Goal: Transaction & Acquisition: Purchase product/service

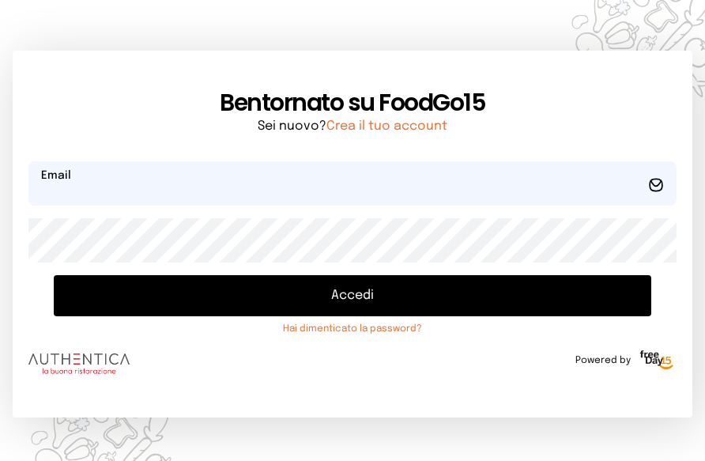
type input "**********"
click at [340, 290] on button "Accedi" at bounding box center [353, 295] width 598 height 41
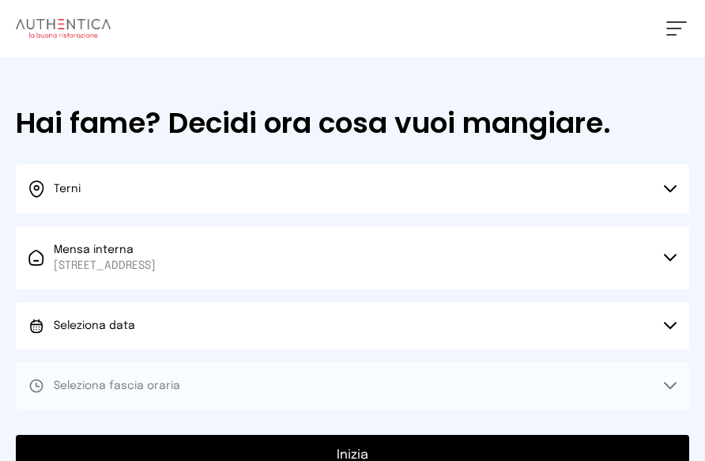
click at [335, 317] on button "Seleziona data" at bounding box center [353, 325] width 674 height 47
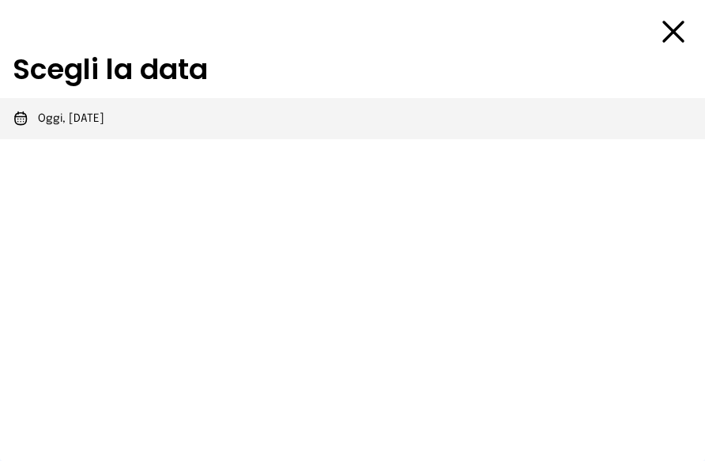
click at [93, 108] on li "Oggi, [DATE]" at bounding box center [352, 118] width 705 height 41
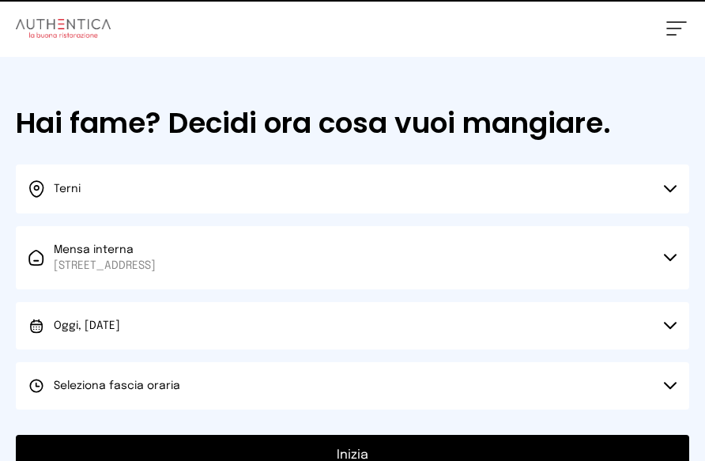
scroll to position [142, 0]
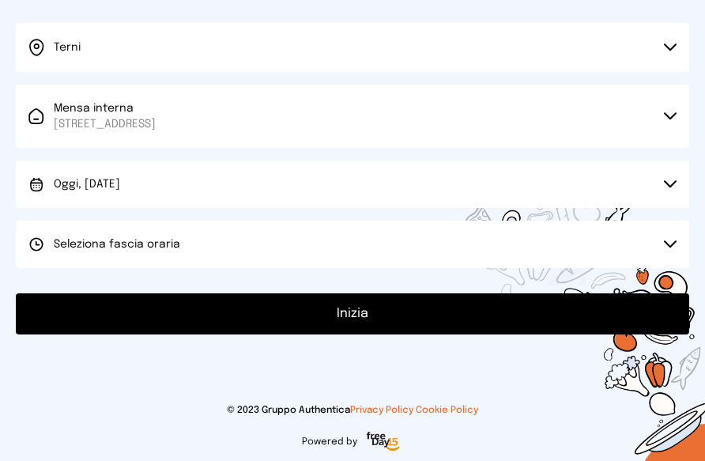
click at [231, 255] on button "Seleziona fascia oraria" at bounding box center [353, 244] width 674 height 47
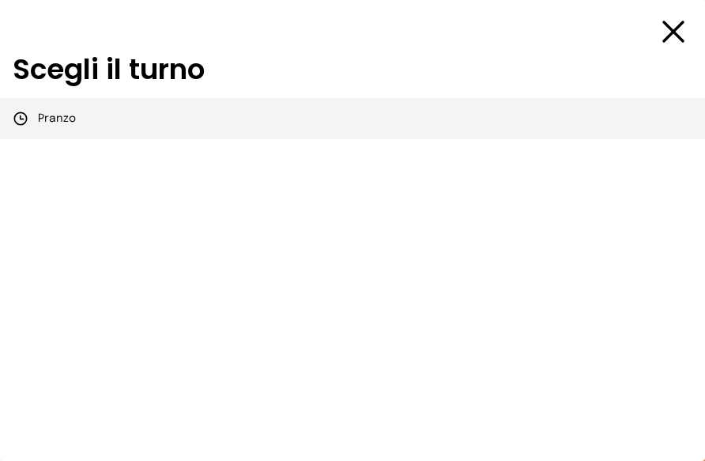
click at [165, 133] on li "Pranzo" at bounding box center [352, 118] width 705 height 41
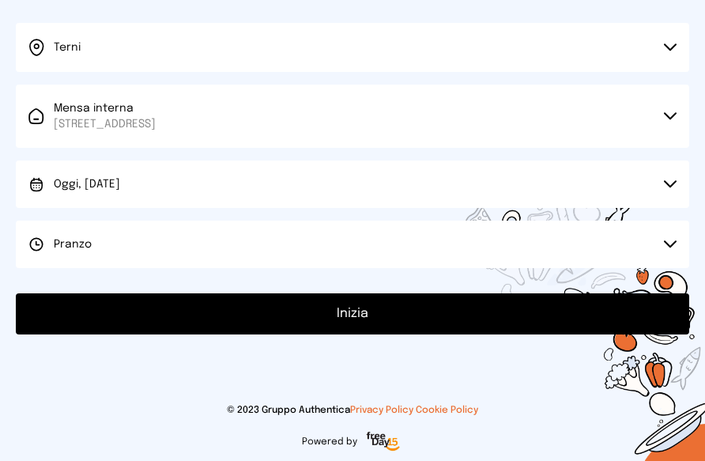
click at [390, 319] on button "Inizia" at bounding box center [353, 313] width 674 height 41
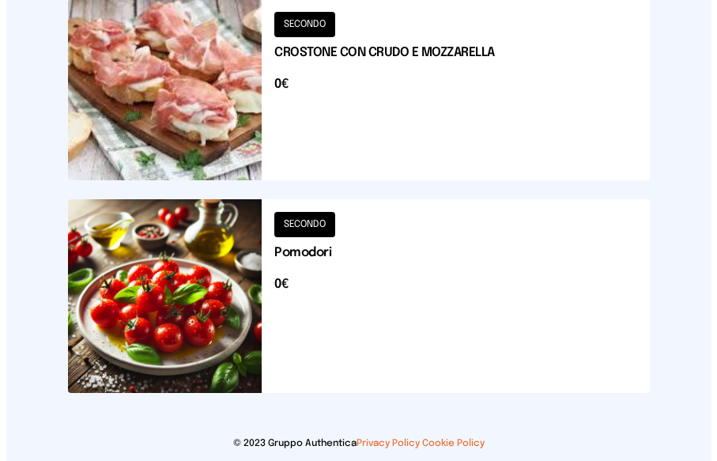
scroll to position [2247, 0]
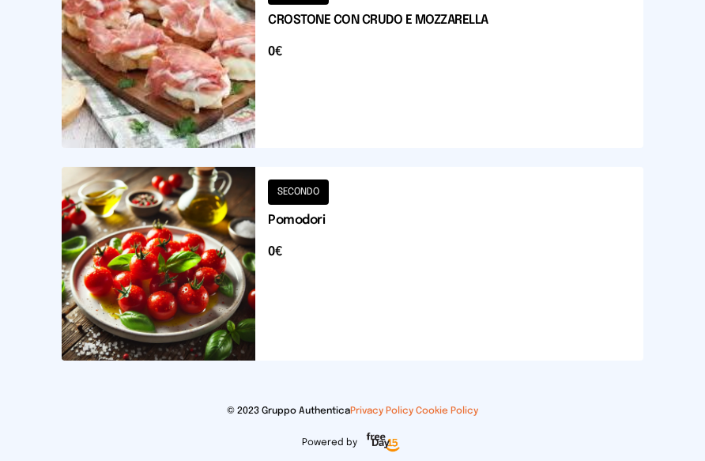
click at [368, 219] on button at bounding box center [353, 264] width 582 height 194
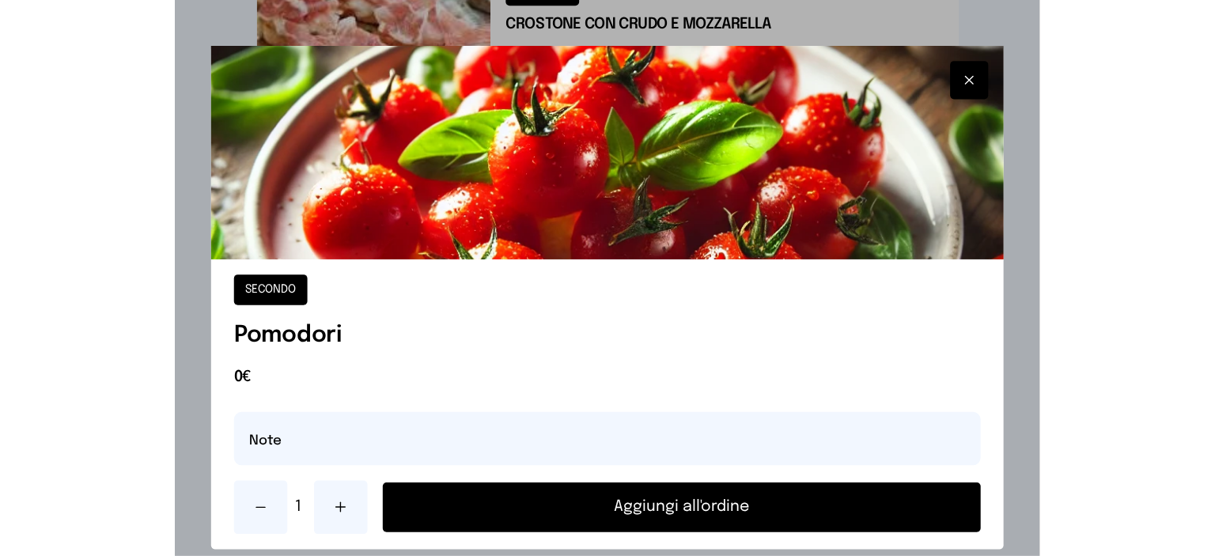
scroll to position [736, 0]
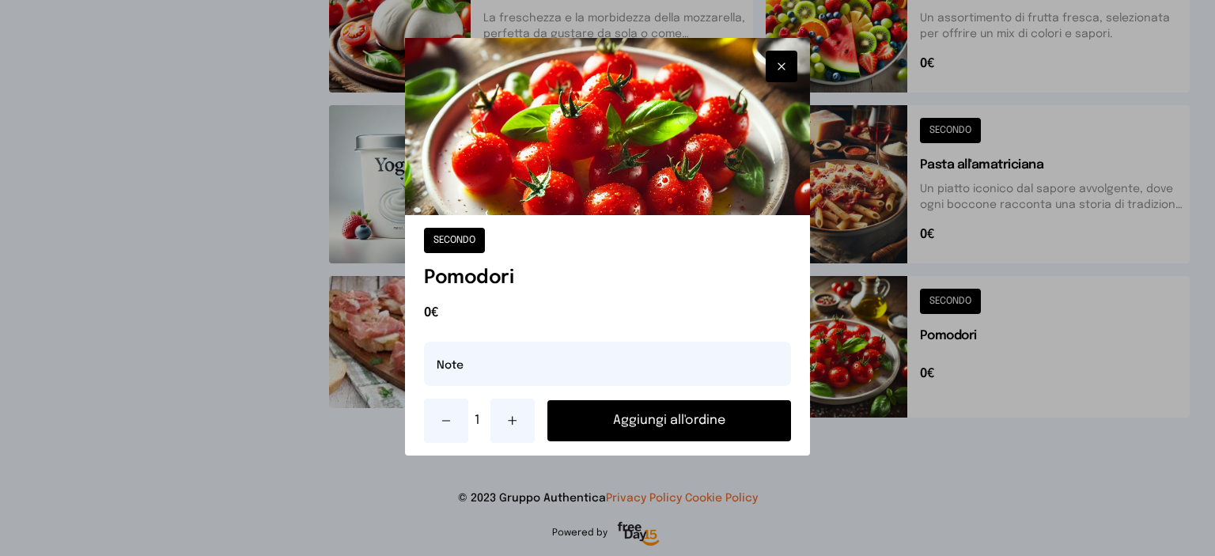
click at [668, 430] on button "Aggiungi all'ordine" at bounding box center [669, 420] width 244 height 41
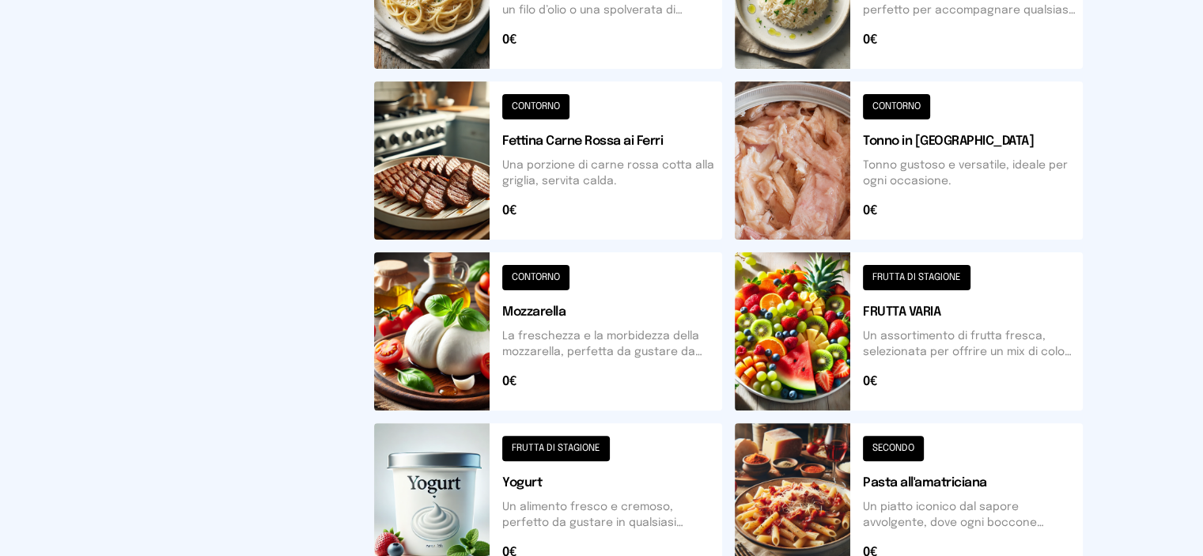
scroll to position [339, 0]
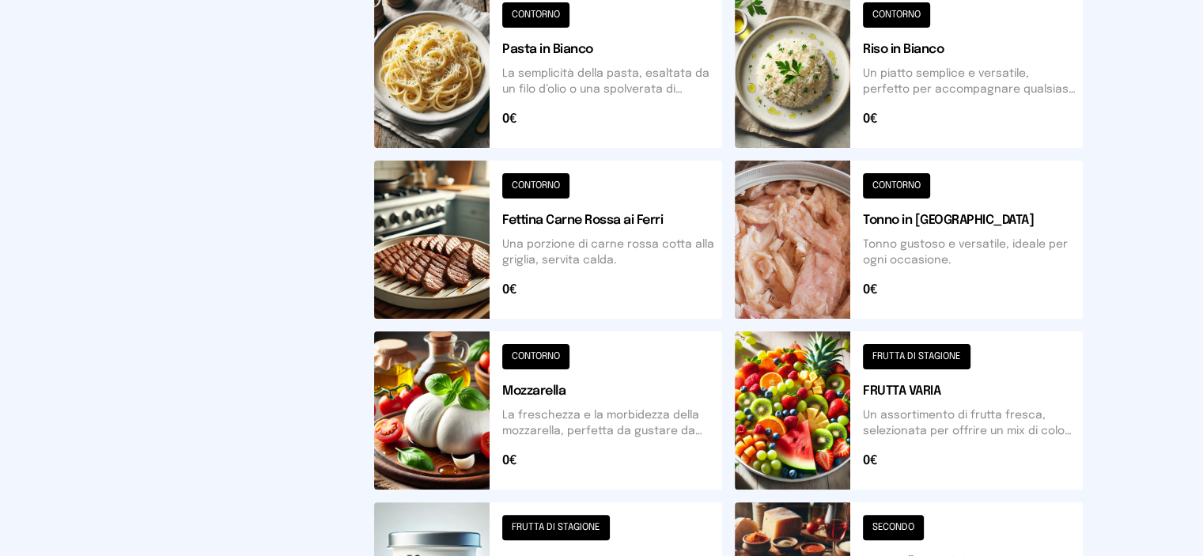
click at [717, 240] on button at bounding box center [909, 240] width 348 height 158
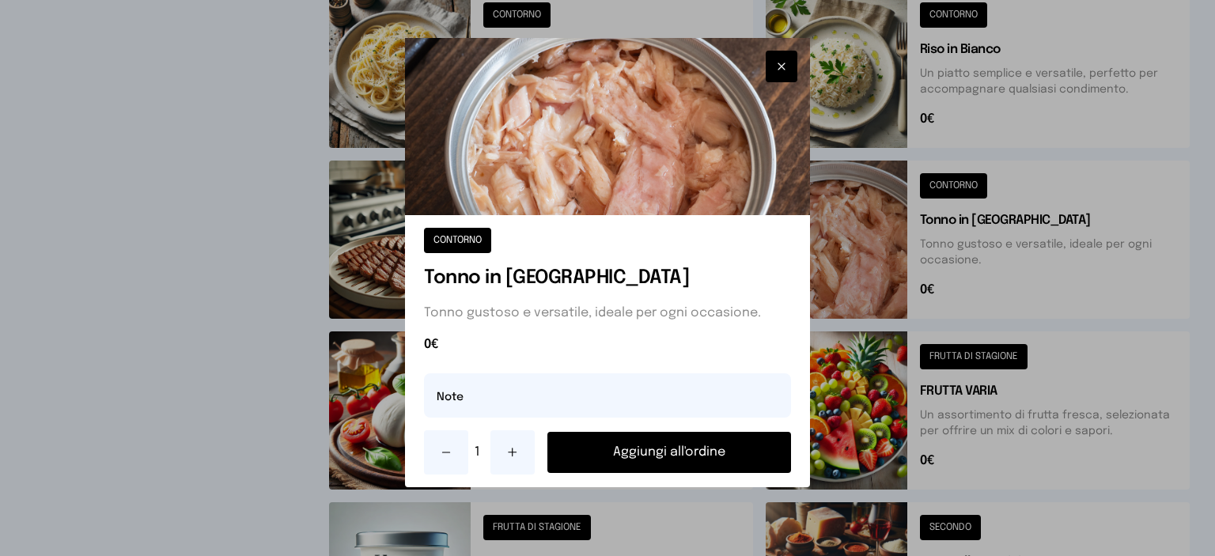
click at [696, 459] on button "Aggiungi all'ordine" at bounding box center [669, 452] width 244 height 41
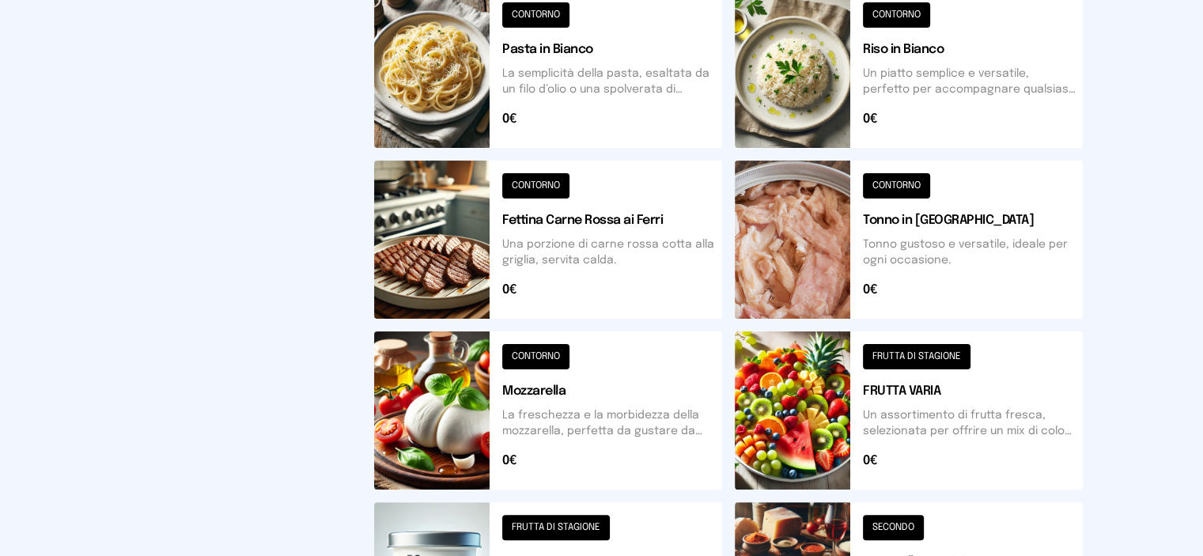
scroll to position [102, 0]
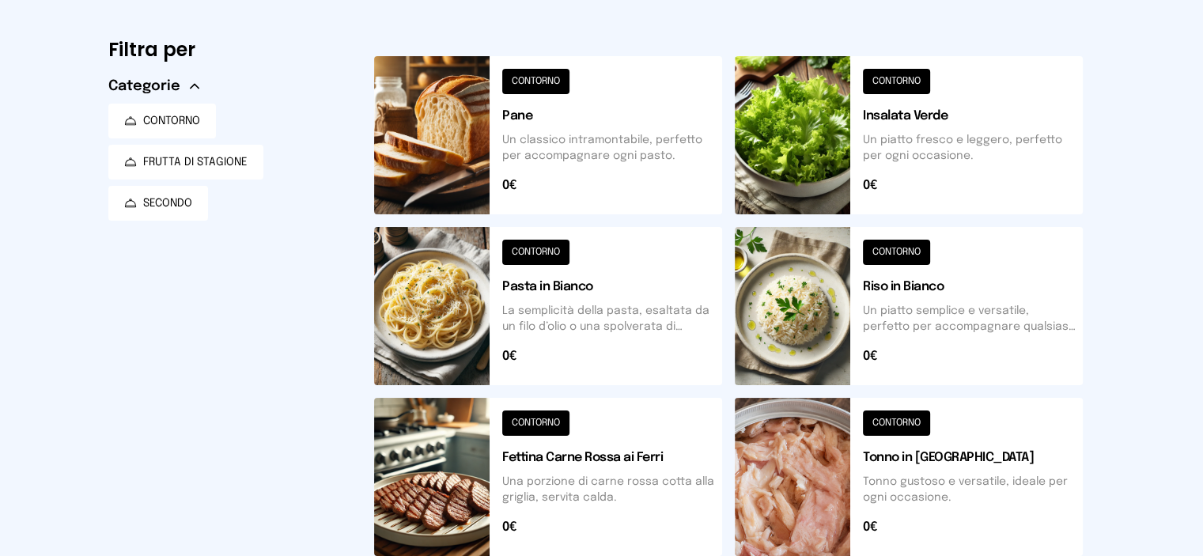
click at [717, 294] on button at bounding box center [909, 306] width 348 height 158
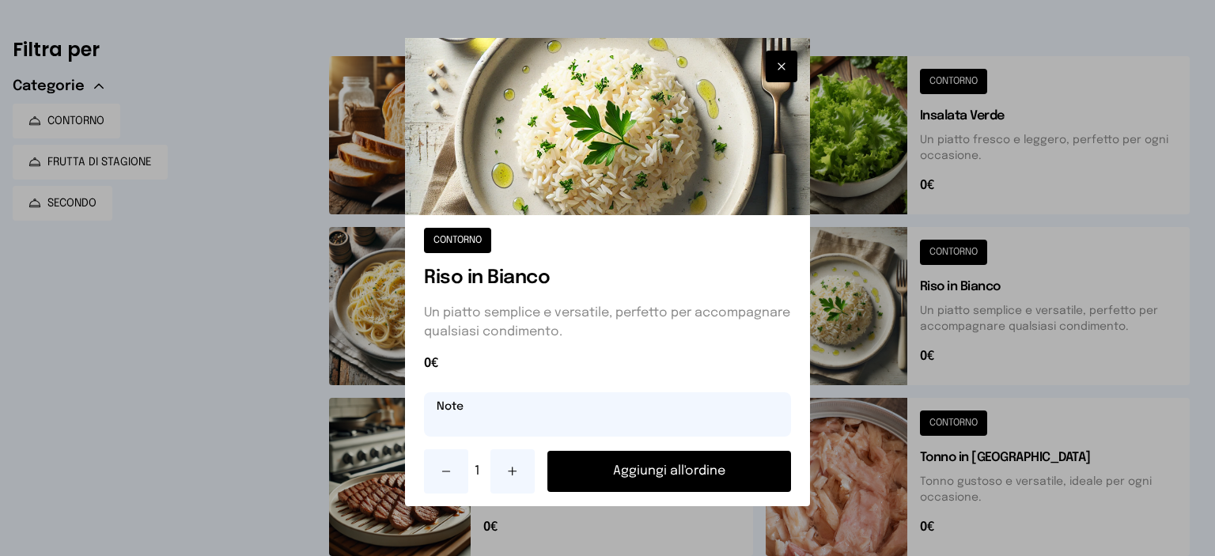
click at [562, 400] on input "text" at bounding box center [607, 414] width 367 height 44
type input "**********"
click at [645, 460] on button "Aggiungi all'ordine" at bounding box center [669, 471] width 244 height 41
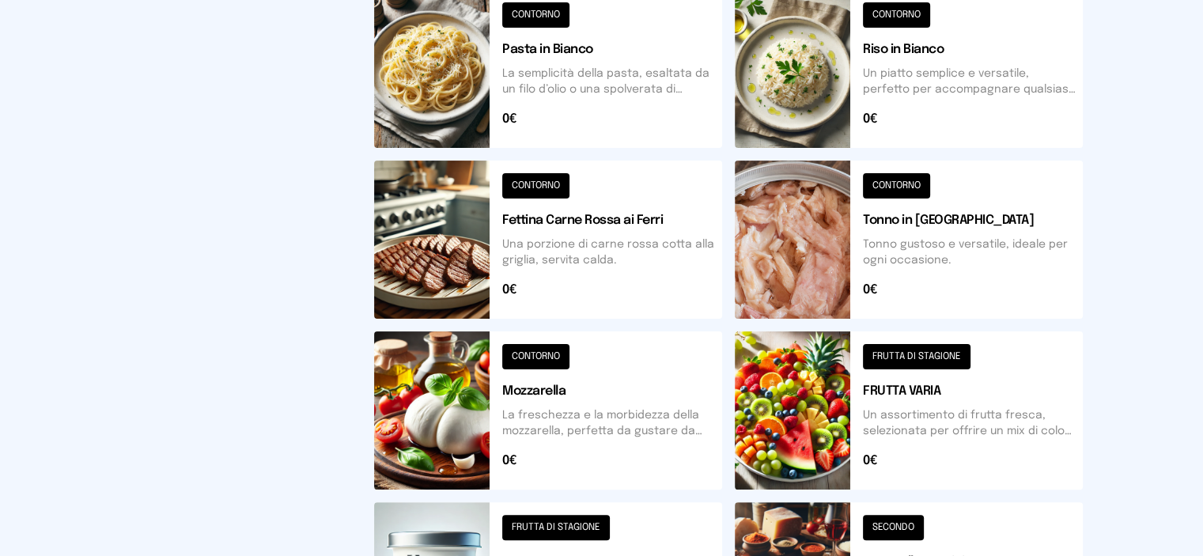
scroll to position [497, 0]
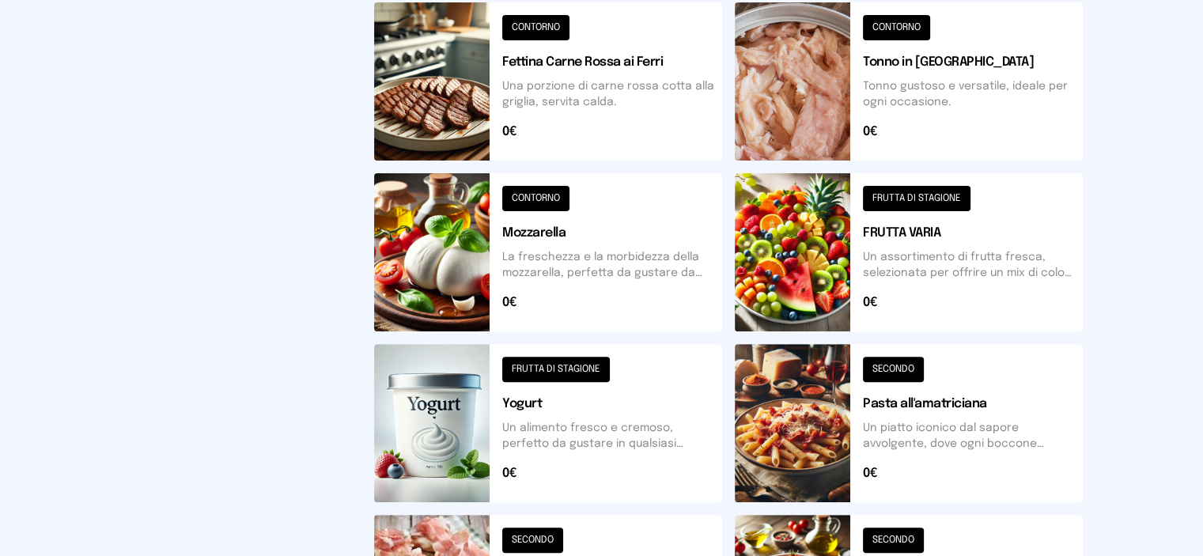
click at [717, 295] on button at bounding box center [909, 252] width 348 height 158
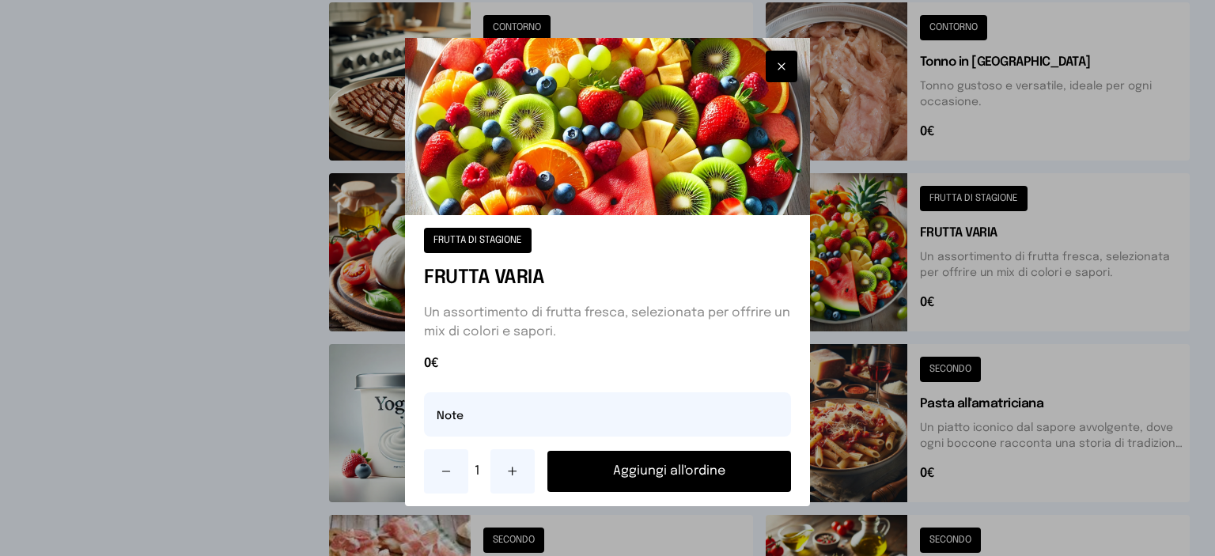
click at [672, 460] on button "Aggiungi all'ordine" at bounding box center [669, 471] width 244 height 41
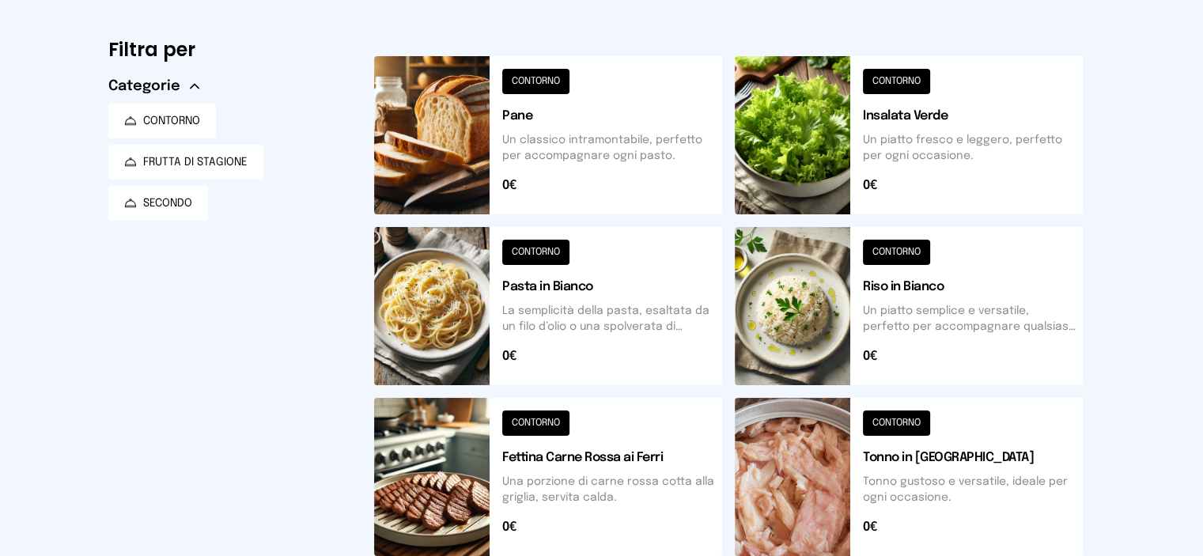
scroll to position [0, 0]
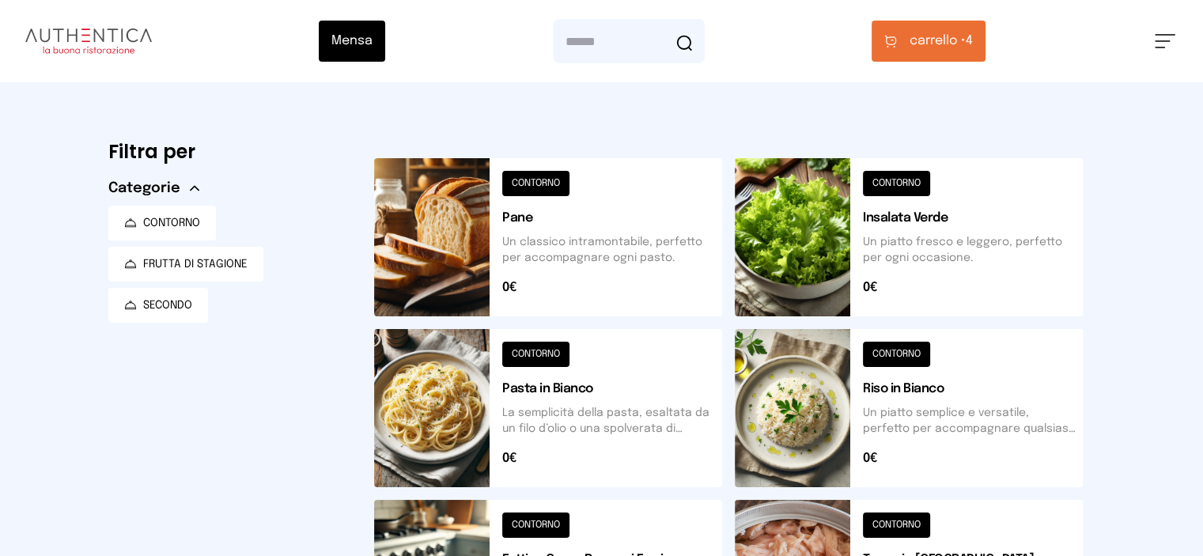
click at [717, 44] on span "carrello •" at bounding box center [938, 41] width 56 height 19
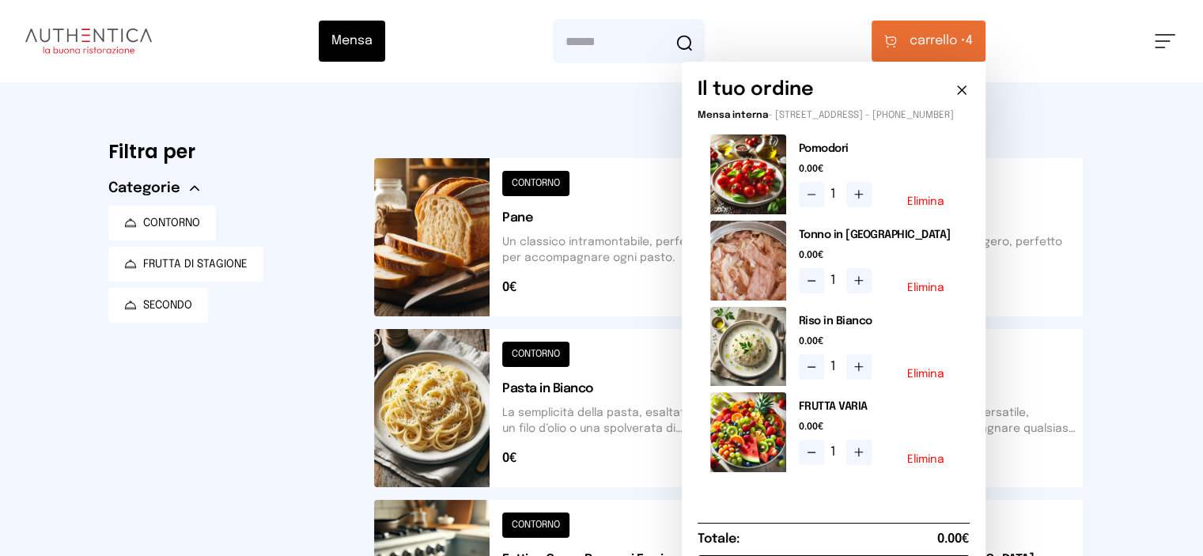
scroll to position [79, 0]
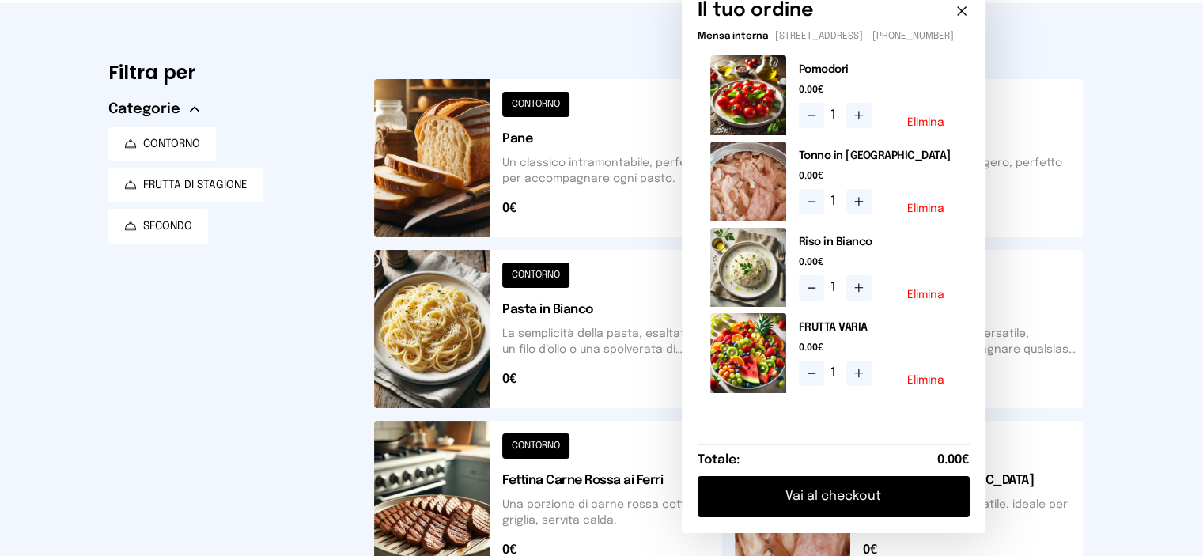
click at [717, 460] on button "Vai al checkout" at bounding box center [834, 496] width 272 height 41
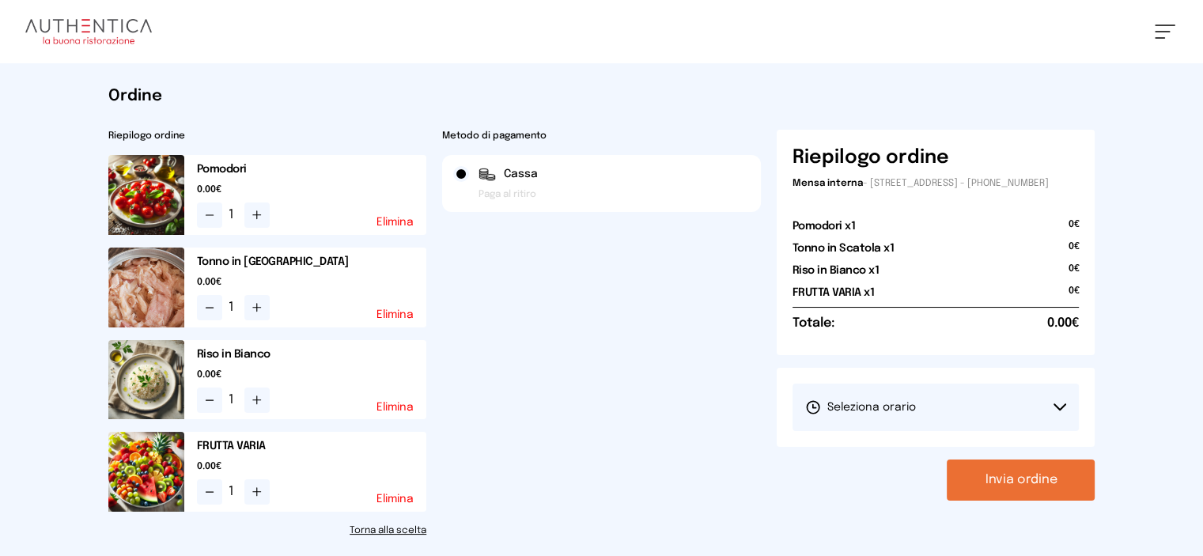
click at [717, 418] on button "Seleziona orario" at bounding box center [935, 407] width 287 height 47
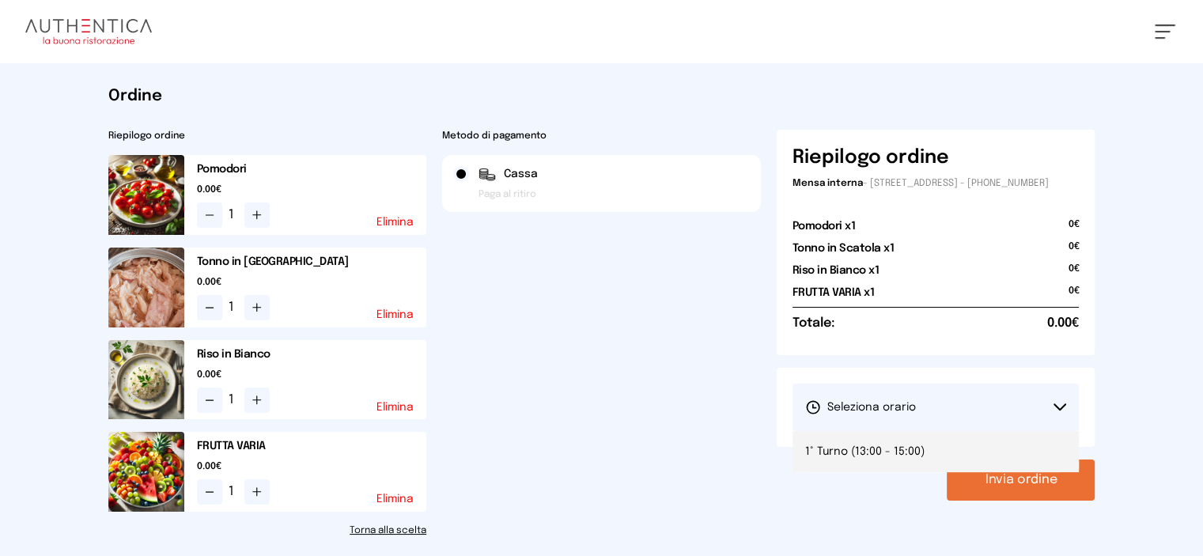
click at [717, 456] on span "1° Turno (13:00 - 15:00)" at bounding box center [864, 452] width 119 height 16
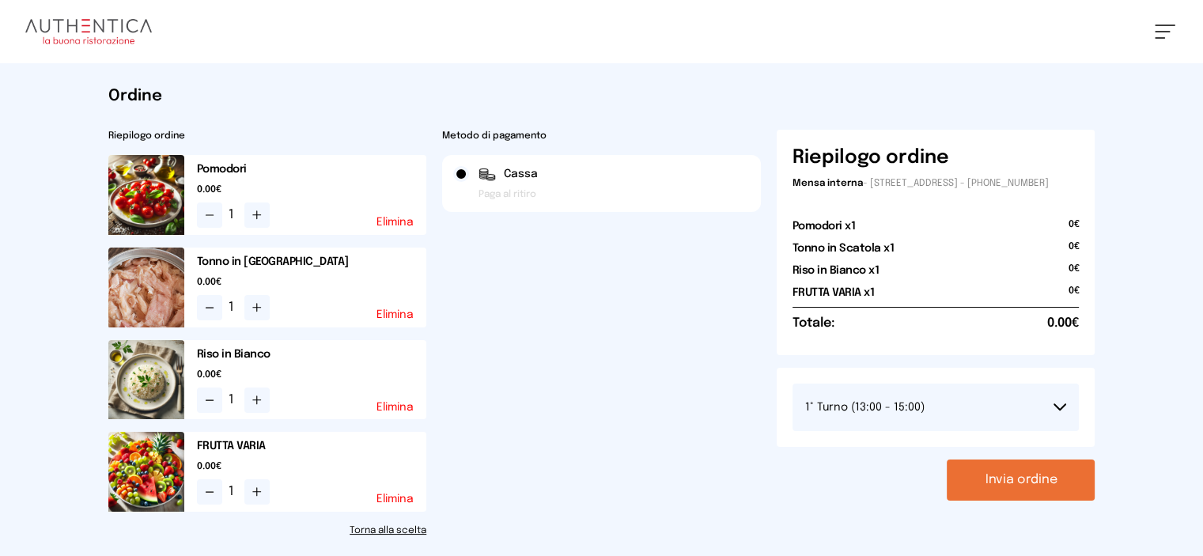
click at [717, 460] on button "Invia ordine" at bounding box center [1021, 480] width 148 height 41
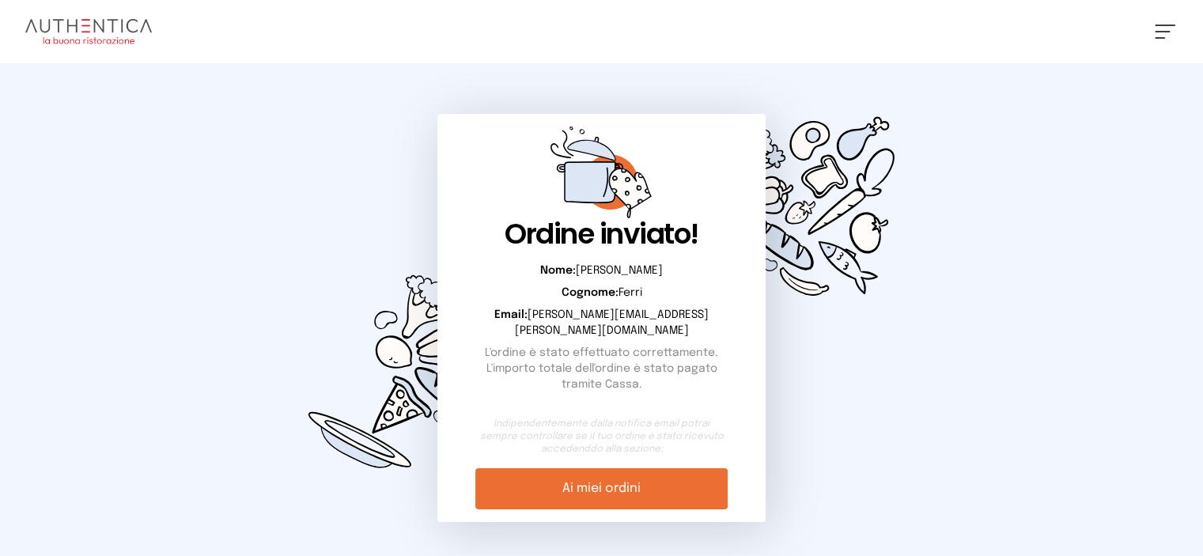
click at [717, 31] on span at bounding box center [1162, 32] width 15 height 2
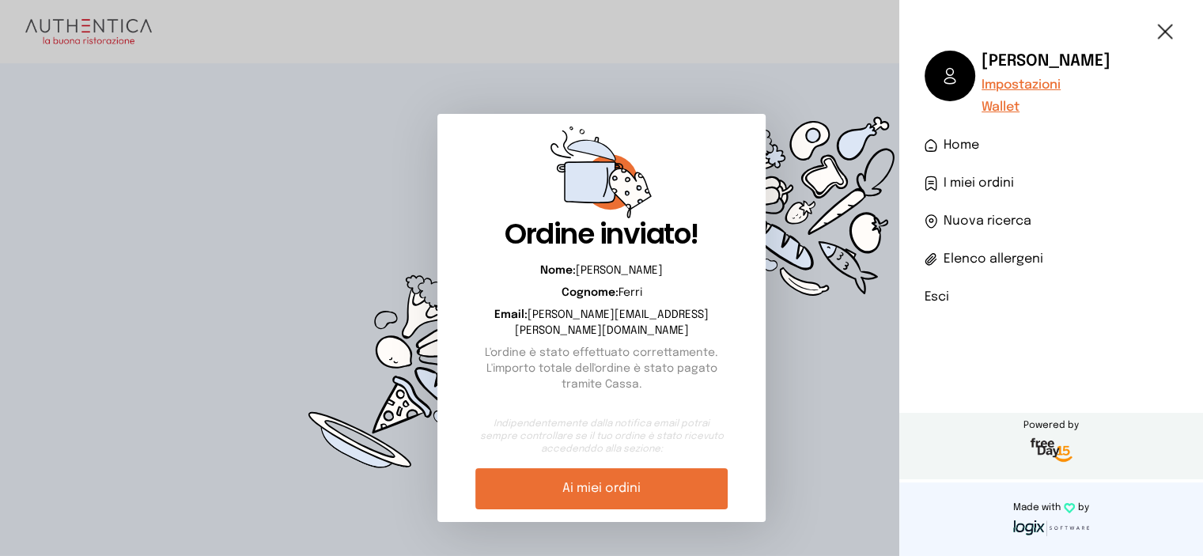
click at [717, 297] on li "Esci" at bounding box center [1051, 297] width 253 height 19
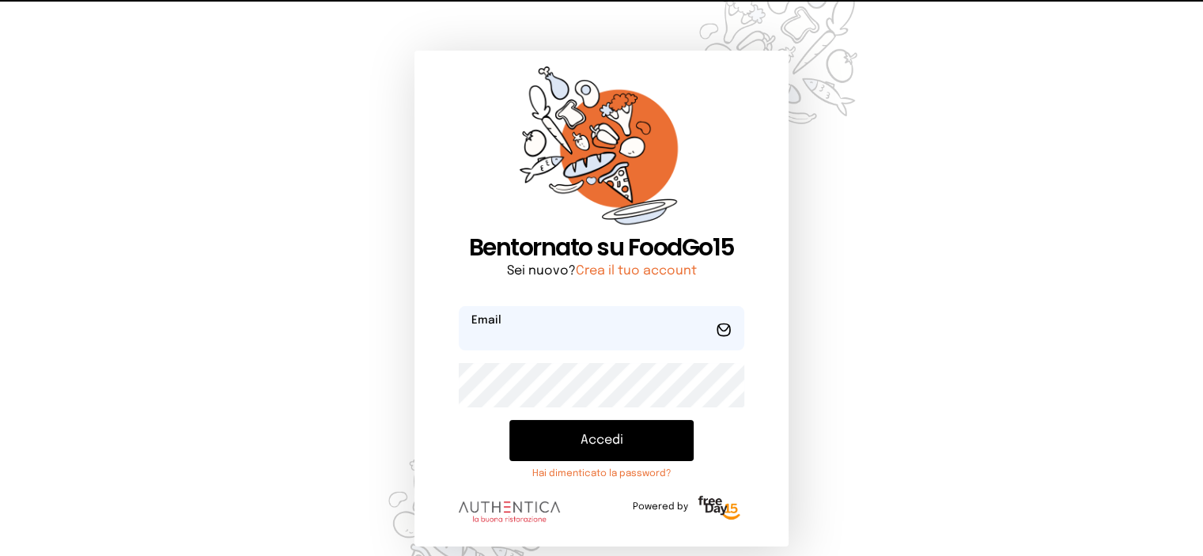
type input "**********"
